Goal: Task Accomplishment & Management: Complete application form

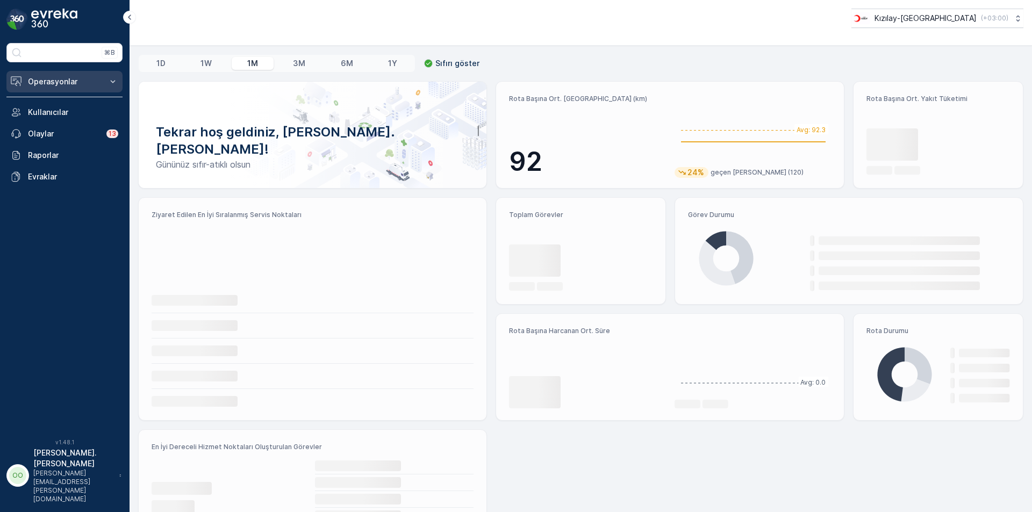
click at [98, 80] on p "Operasyonlar" at bounding box center [64, 81] width 73 height 11
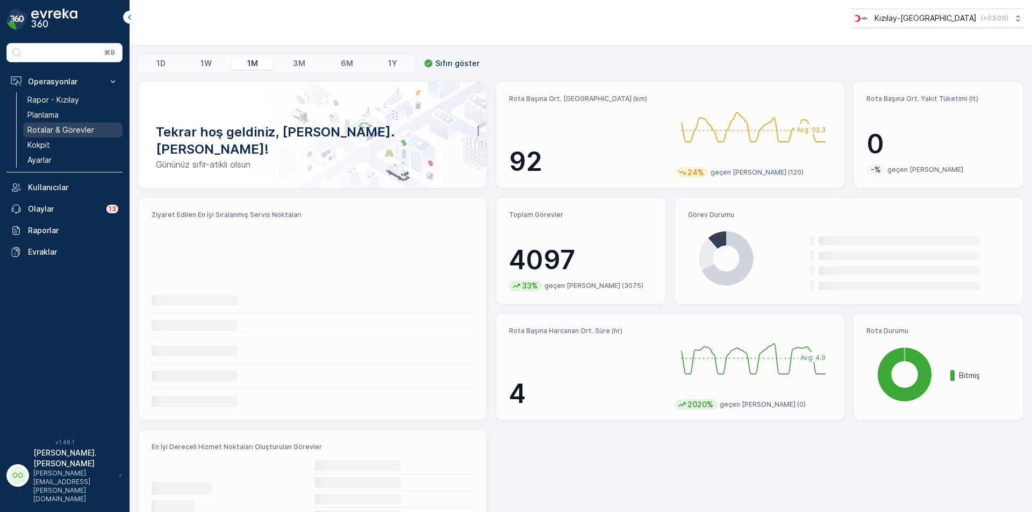
click at [74, 127] on p "Rotalar & Görevler" at bounding box center [60, 130] width 67 height 11
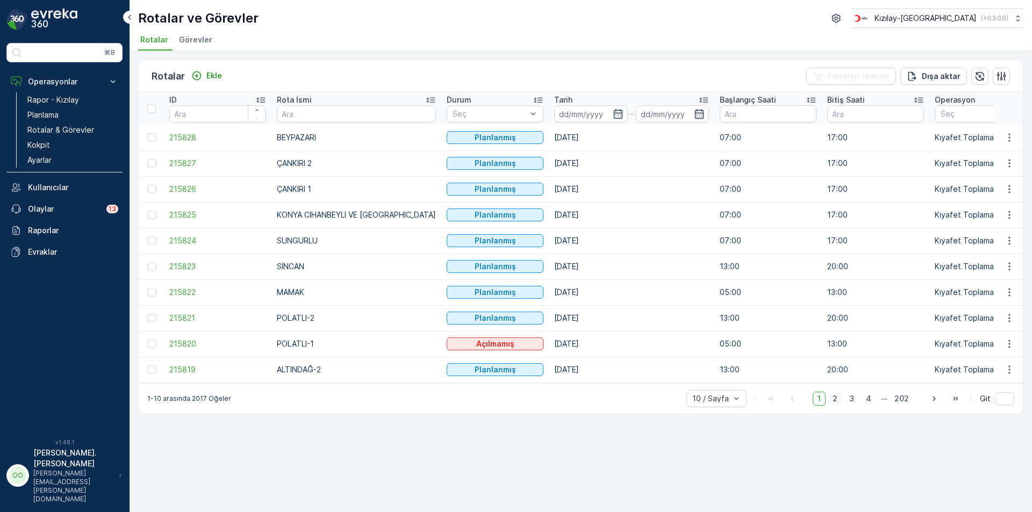
click at [831, 405] on span "2" at bounding box center [835, 399] width 15 height 14
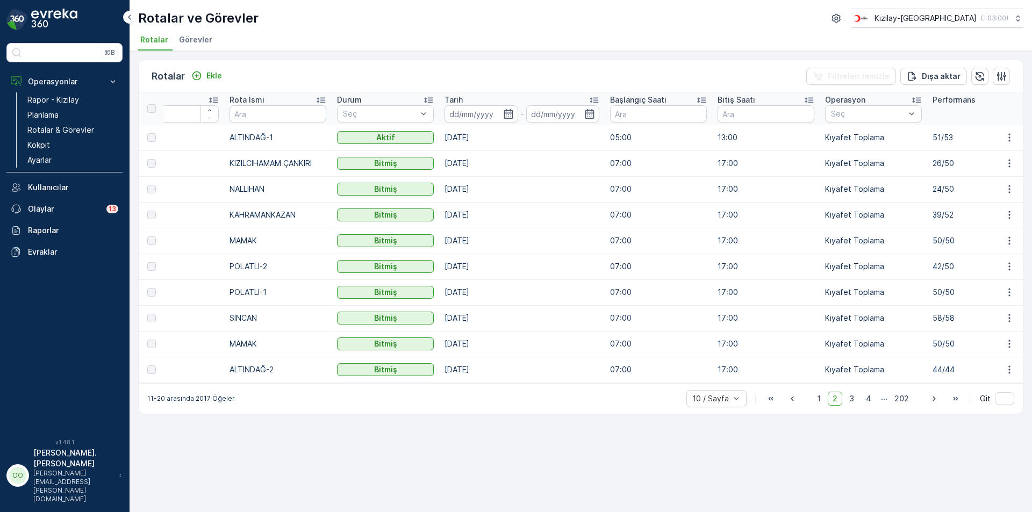
scroll to position [0, 124]
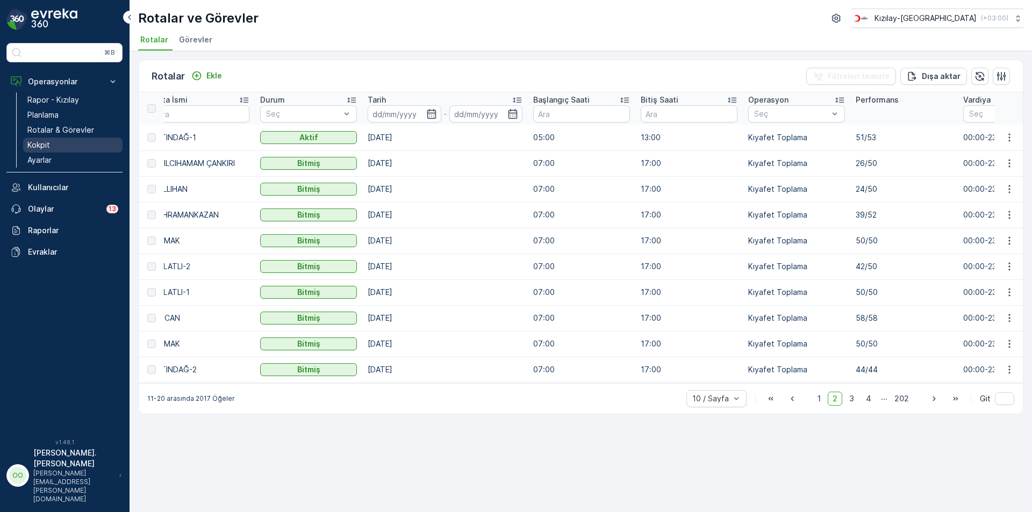
click at [59, 142] on link "Kokpit" at bounding box center [72, 145] width 99 height 15
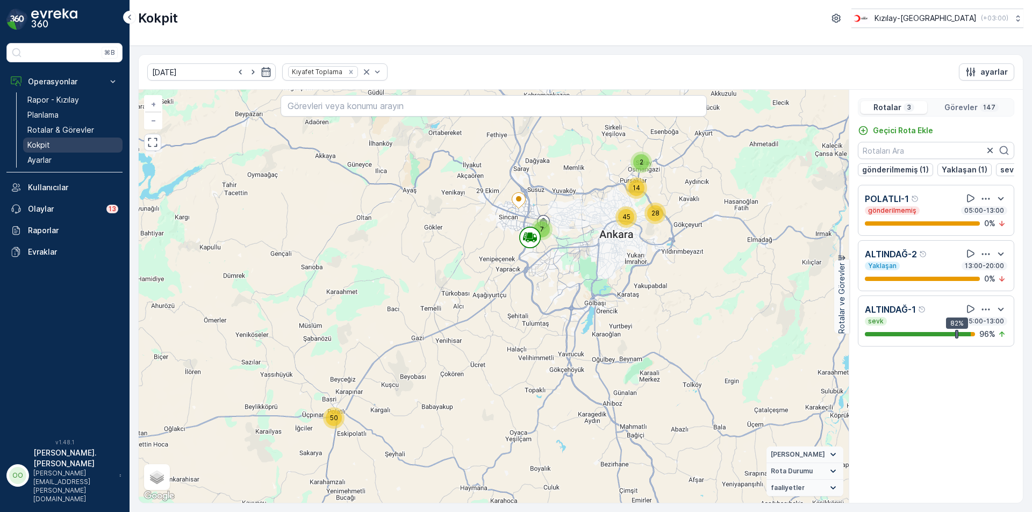
click at [51, 146] on link "Kokpit" at bounding box center [72, 145] width 99 height 15
click at [43, 125] on p "Rotalar & Görevler" at bounding box center [60, 130] width 67 height 11
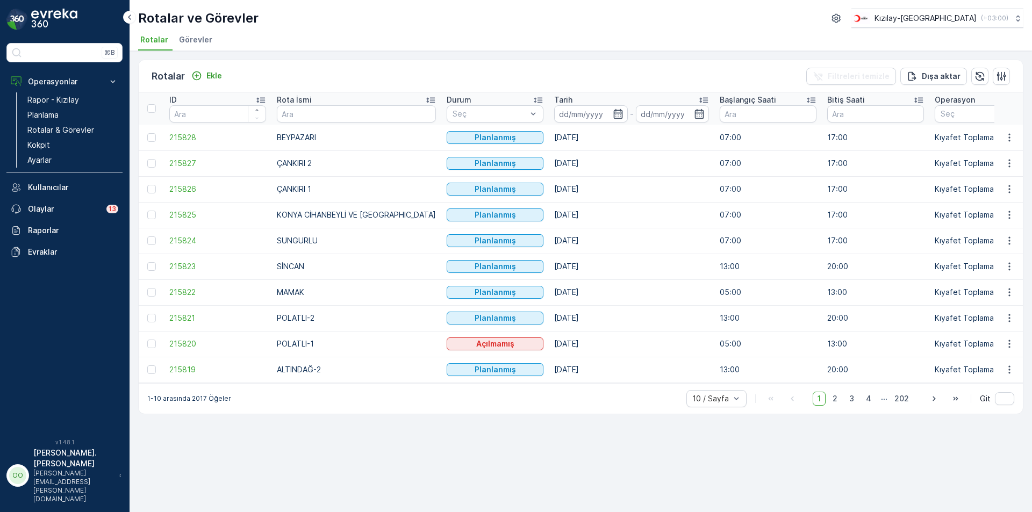
click at [1012, 337] on td at bounding box center [1009, 344] width 29 height 26
click at [1010, 351] on td at bounding box center [1009, 344] width 29 height 26
click at [1009, 350] on button "button" at bounding box center [1009, 344] width 19 height 13
click at [981, 420] on div "Sil" at bounding box center [985, 425] width 94 height 15
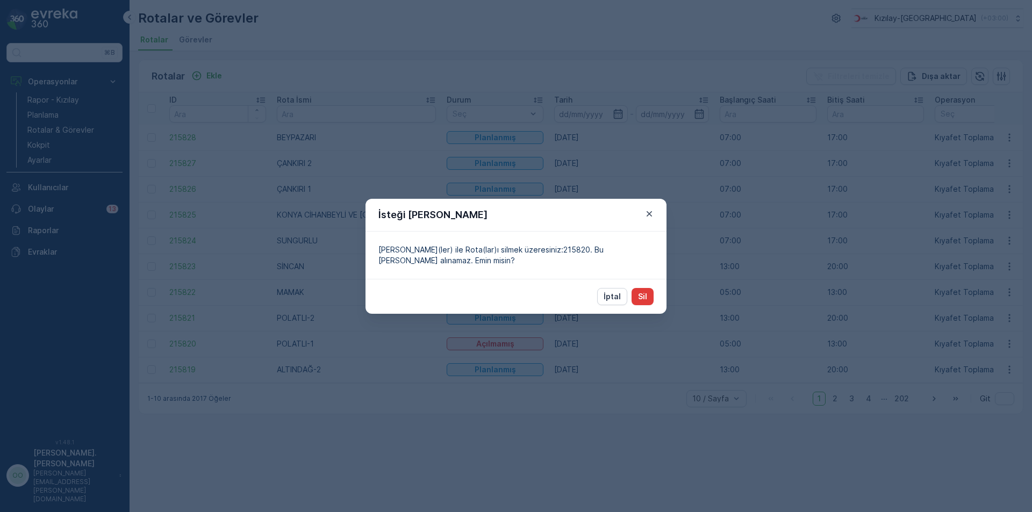
click at [647, 295] on button "Sil" at bounding box center [643, 296] width 22 height 17
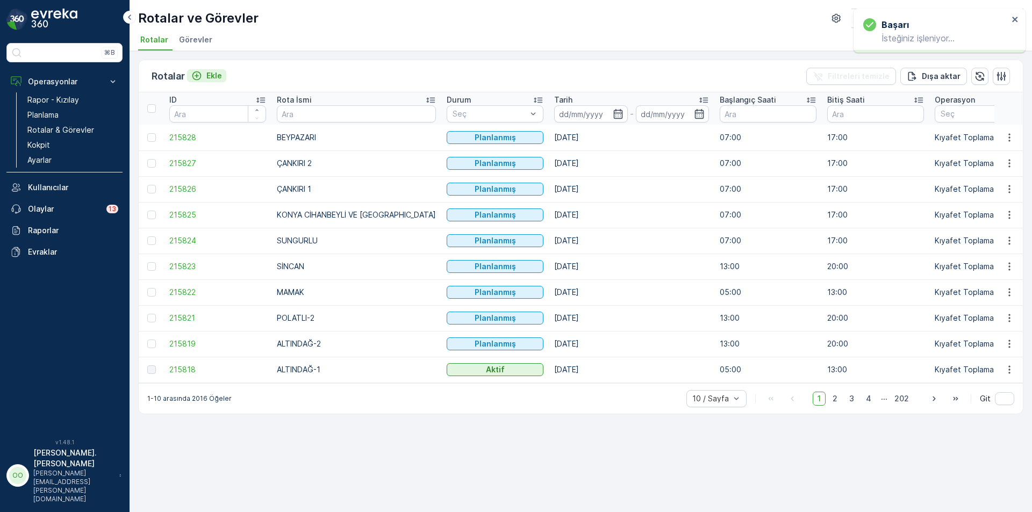
click at [200, 78] on icon "Ekle" at bounding box center [197, 76] width 9 height 9
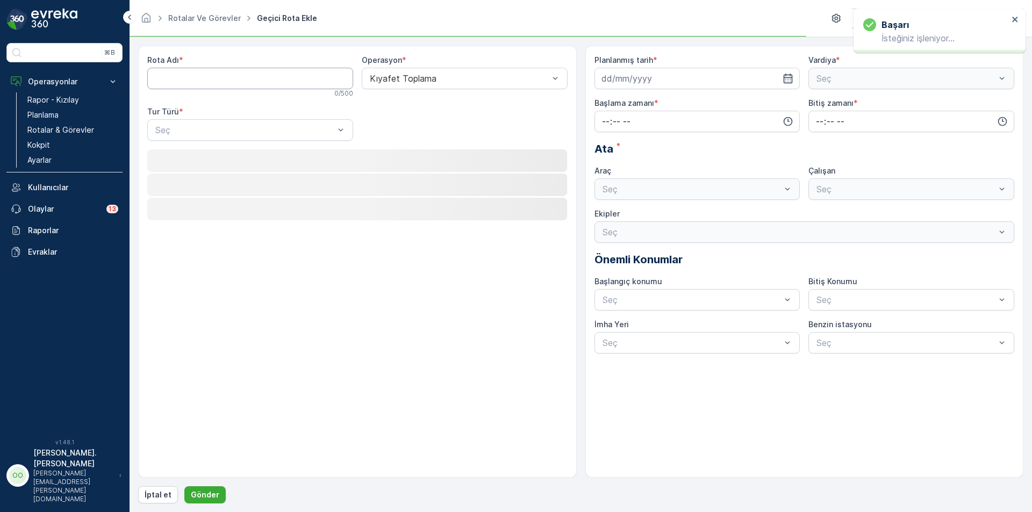
click at [200, 78] on Adı "Rota Adı" at bounding box center [250, 79] width 206 height 22
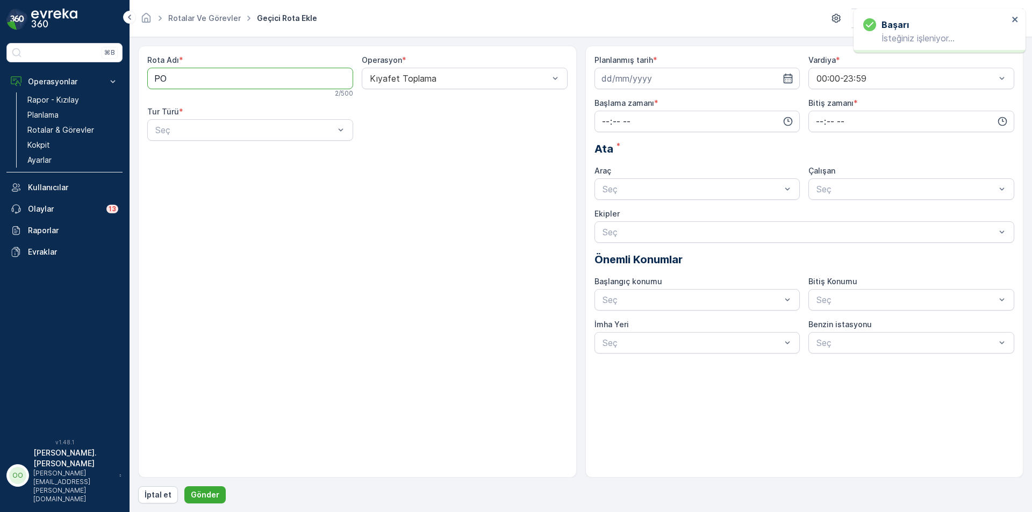
type Adı "POLATLI-1"
click at [199, 137] on div "Seç" at bounding box center [250, 130] width 206 height 22
click at [193, 156] on div "Statik" at bounding box center [250, 157] width 193 height 10
click at [513, 123] on div "Seç" at bounding box center [465, 130] width 206 height 22
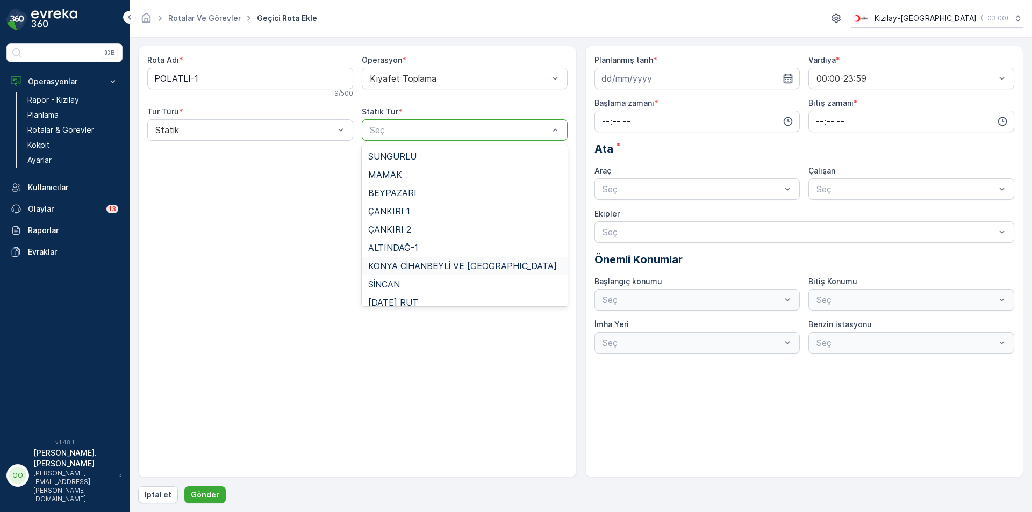
scroll to position [99, 0]
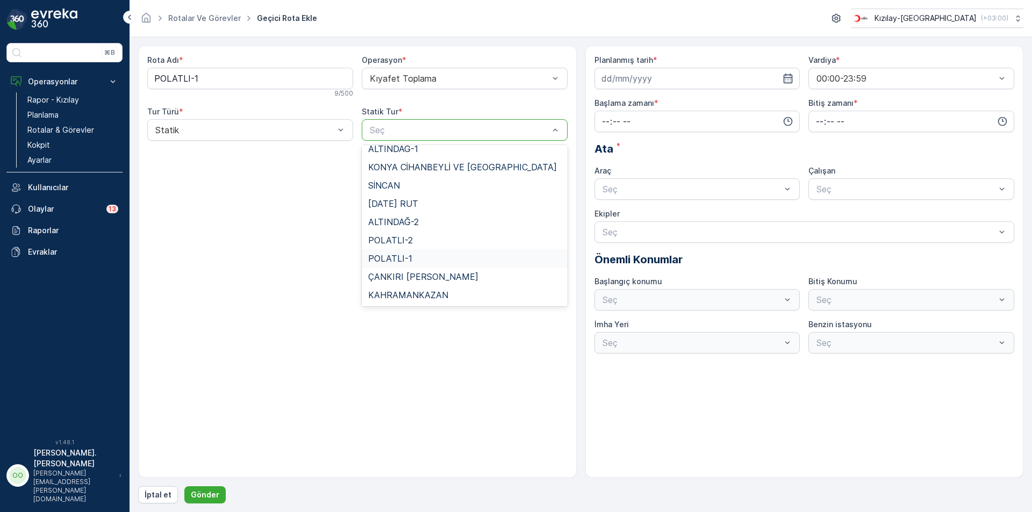
click at [417, 258] on div "POLATLI-1" at bounding box center [464, 259] width 193 height 10
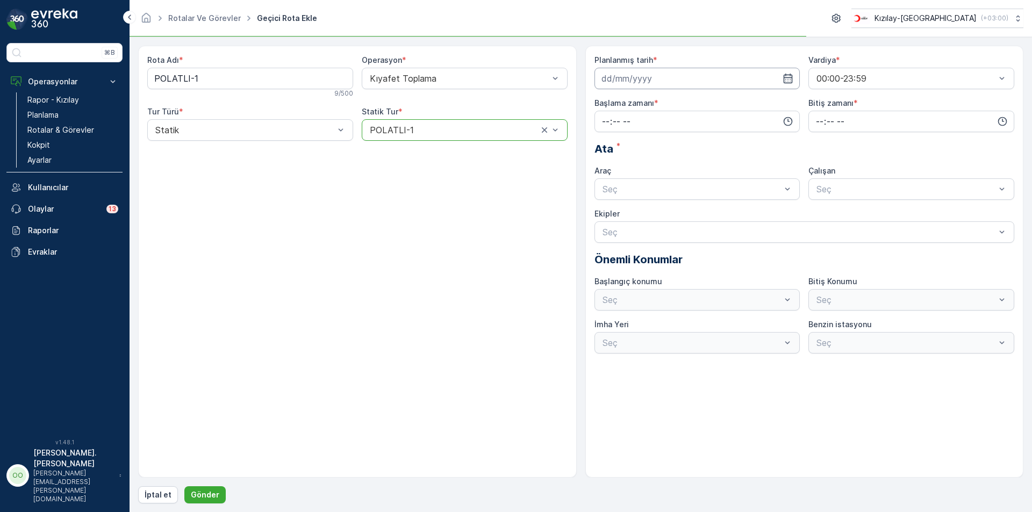
click at [682, 81] on input at bounding box center [698, 79] width 206 height 22
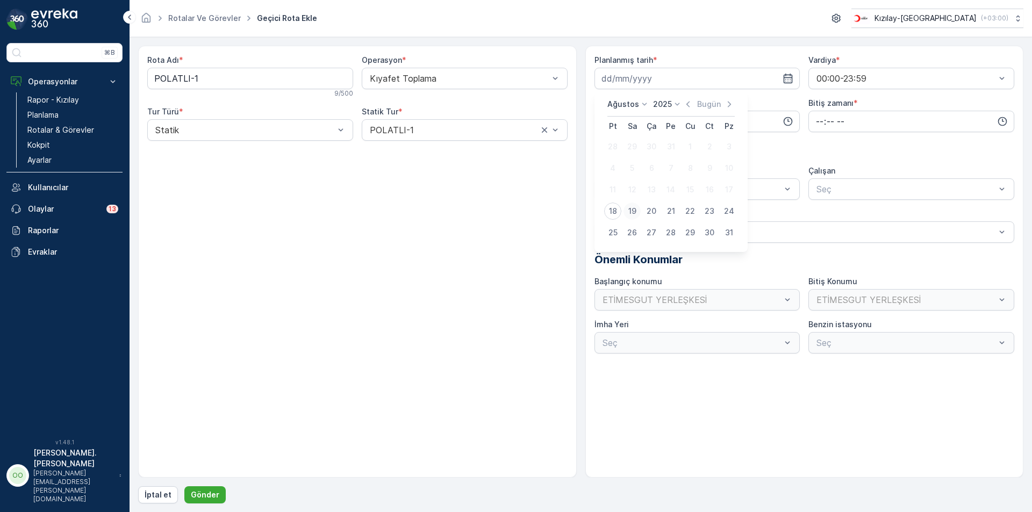
click at [625, 213] on div "19" at bounding box center [632, 211] width 17 height 17
type input "[DATE]"
click at [606, 123] on input "time" at bounding box center [698, 122] width 206 height 22
click at [606, 218] on span "05" at bounding box center [606, 217] width 10 height 11
type input "05:00"
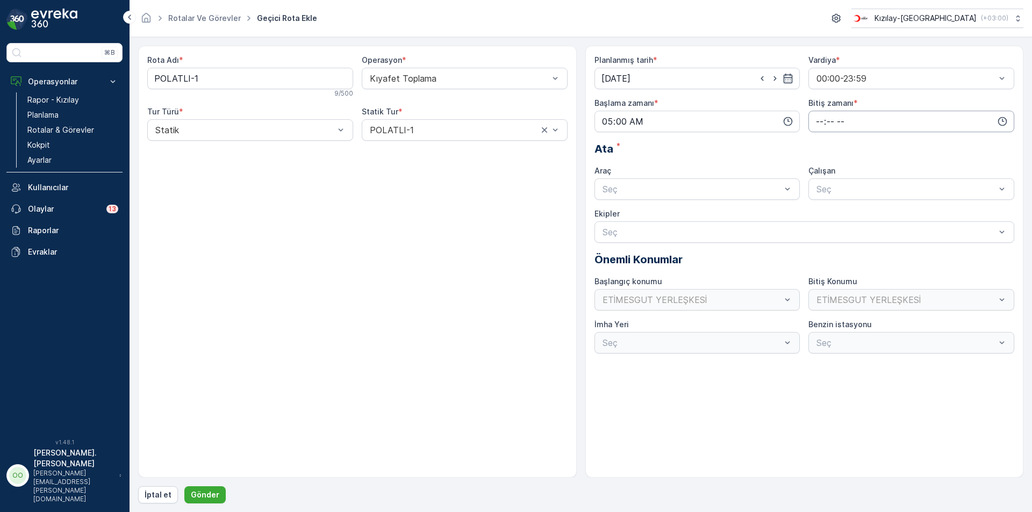
click at [815, 123] on input "time" at bounding box center [912, 122] width 206 height 22
click at [823, 179] on span "13" at bounding box center [819, 176] width 8 height 11
type input "13:00"
click at [689, 197] on div "Seç" at bounding box center [698, 190] width 206 height 22
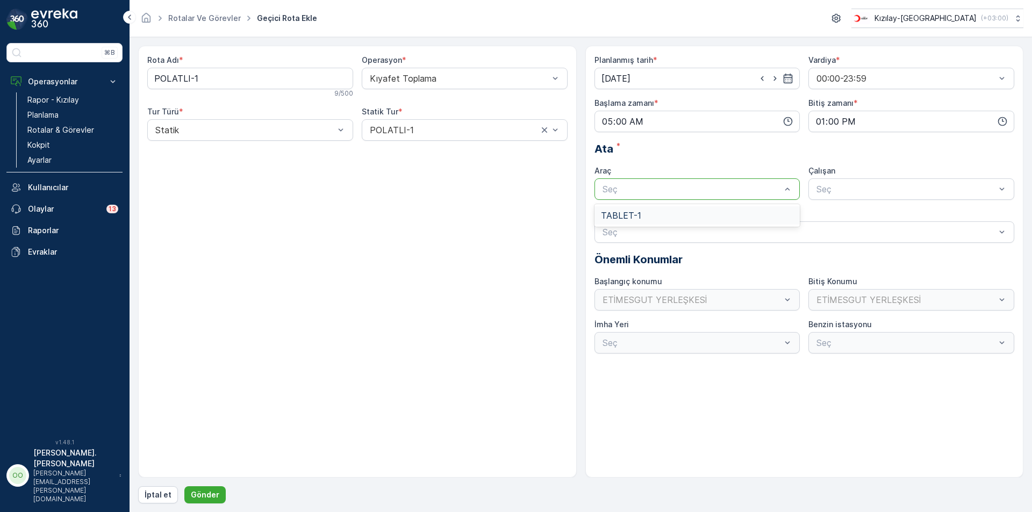
click at [635, 219] on span "TABLET-1" at bounding box center [621, 216] width 40 height 10
click at [213, 495] on p "Gönder" at bounding box center [205, 495] width 29 height 11
